Goal: Find specific page/section: Find specific page/section

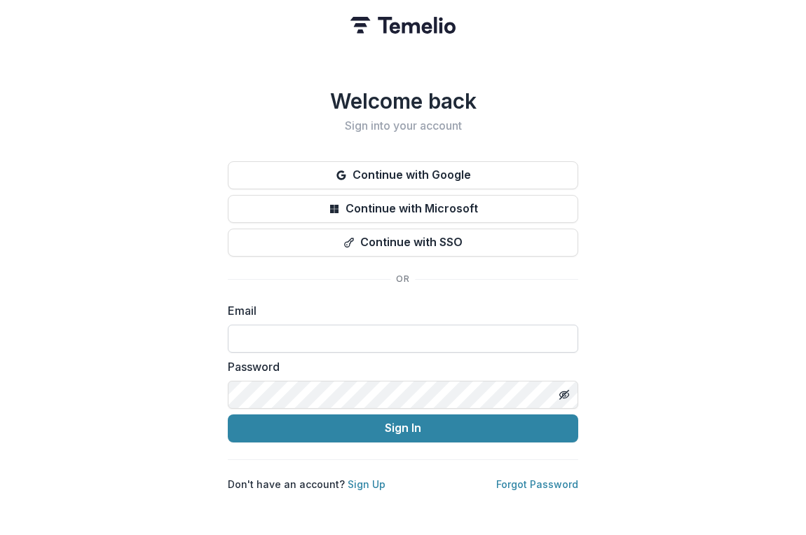
click at [383, 343] on input at bounding box center [403, 339] width 350 height 28
click at [0, 534] on com-1password-button at bounding box center [0, 535] width 0 height 0
type input "**********"
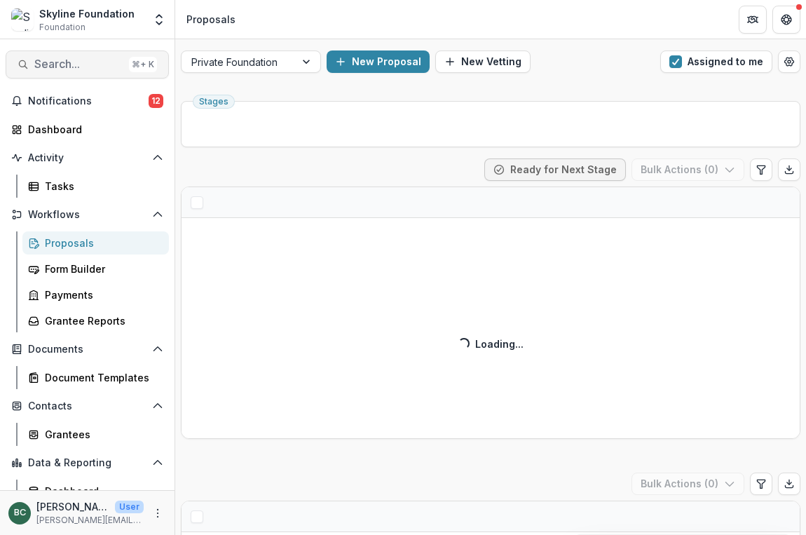
click at [75, 65] on span "Search..." at bounding box center [78, 63] width 89 height 13
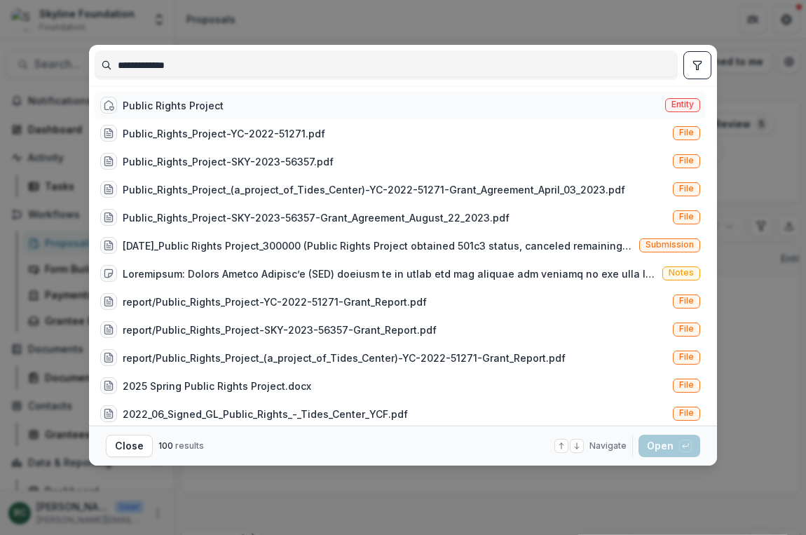
type input "**********"
click at [190, 109] on div "Public Rights Project" at bounding box center [173, 105] width 101 height 15
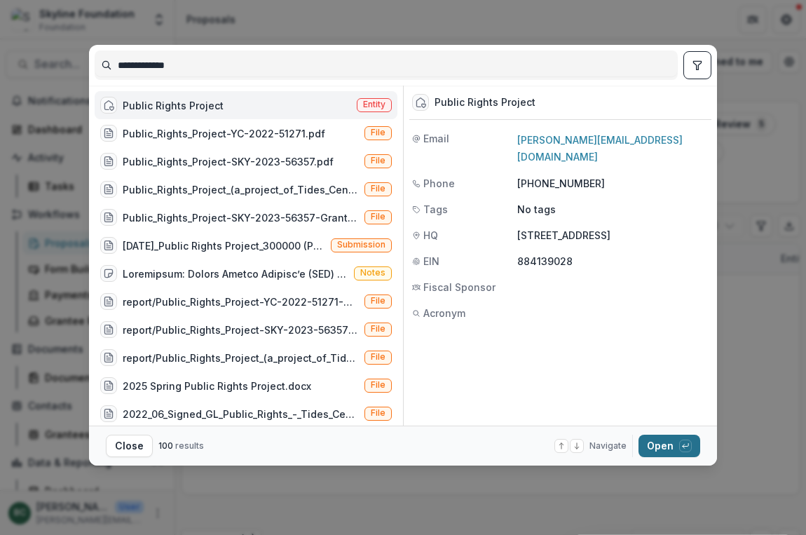
click at [679, 437] on button "Open with enter key" at bounding box center [670, 446] width 62 height 22
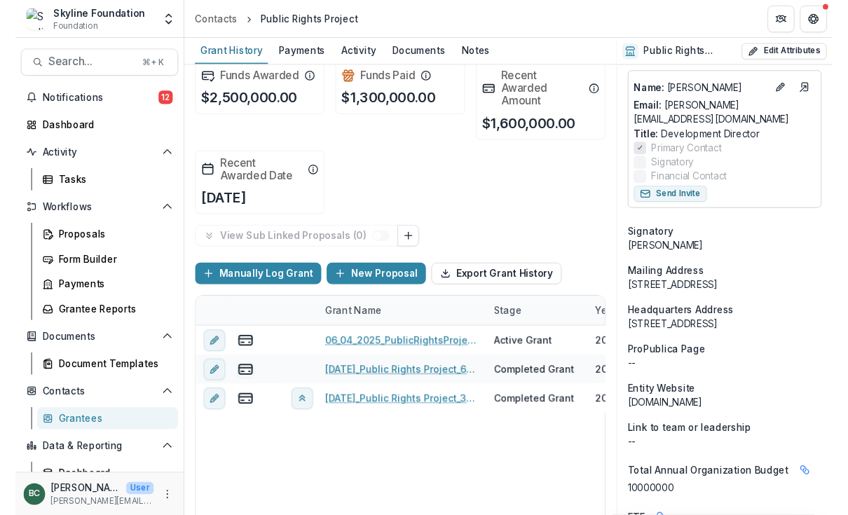
scroll to position [849, 0]
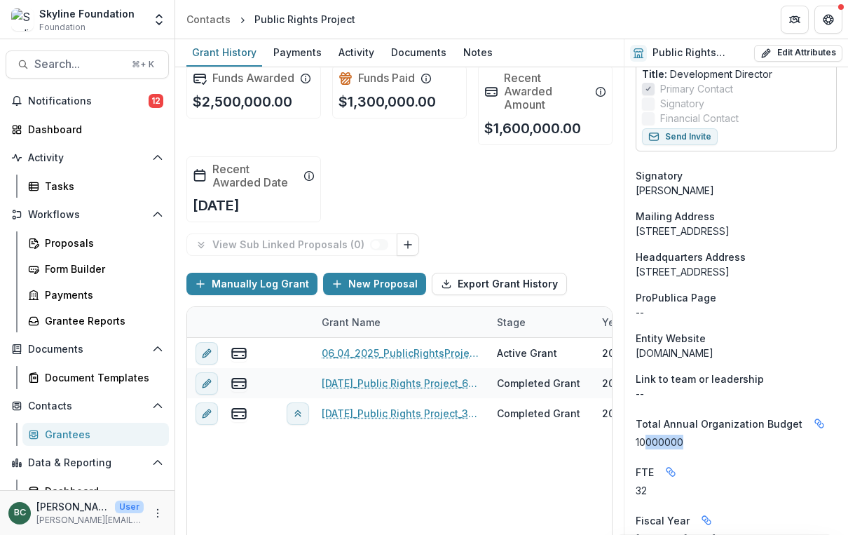
drag, startPoint x: 683, startPoint y: 427, endPoint x: 646, endPoint y: 428, distance: 36.5
click at [646, 435] on p "10000000" at bounding box center [736, 442] width 201 height 15
click at [644, 435] on p "10000000" at bounding box center [736, 442] width 201 height 15
click at [95, 60] on span "Search..." at bounding box center [78, 63] width 89 height 13
